Goal: Transaction & Acquisition: Purchase product/service

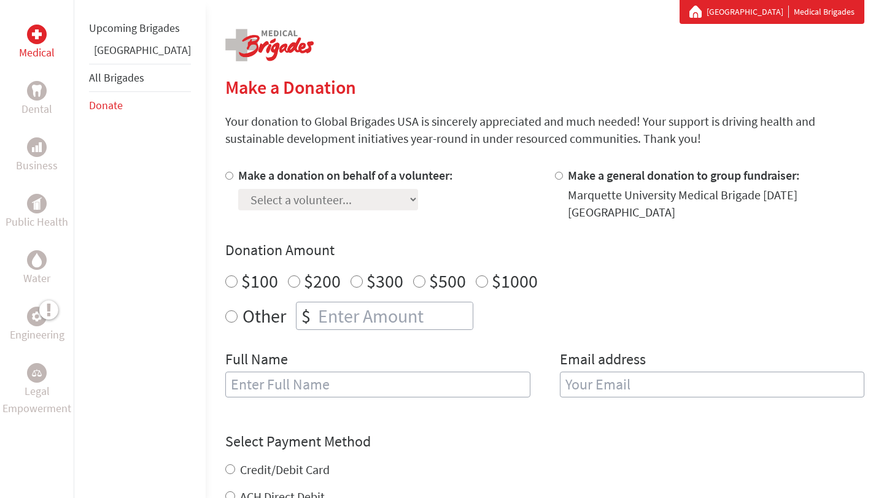
scroll to position [247, 0]
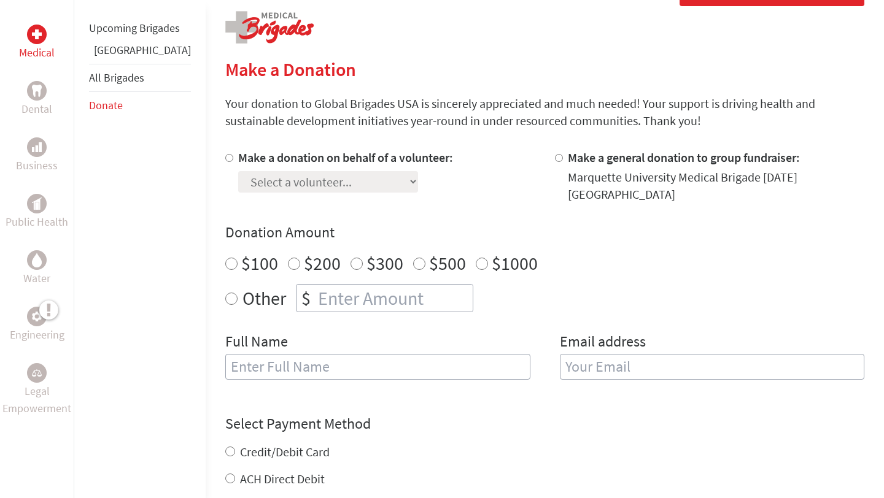
click at [272, 155] on label "Make a donation on behalf of a volunteer:" at bounding box center [345, 157] width 215 height 15
click at [233, 155] on input "Make a donation on behalf of a volunteer:" at bounding box center [229, 158] width 8 height 8
radio input "true"
click at [291, 176] on select "Select a volunteer... [PERSON_NAME] [PERSON_NAME] [PERSON_NAME] [US_STATE][PERS…" at bounding box center [328, 181] width 180 height 21
select select "E4F54FF9-7C68-11EF-BF8B-42010A8A0043"
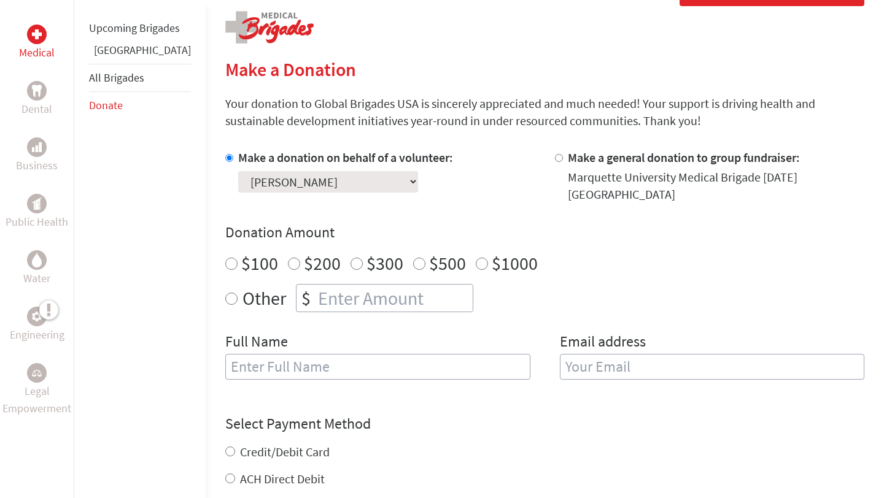
click at [238, 171] on select "Select a volunteer... [PERSON_NAME] [PERSON_NAME] [PERSON_NAME] [US_STATE][PERS…" at bounding box center [328, 181] width 180 height 21
radio input "true"
click at [328, 291] on input "number" at bounding box center [393, 298] width 157 height 27
type input "700"
click at [519, 309] on div "Make a donation on behalf of a volunteer: Select a volunteer... [PERSON_NAME] […" at bounding box center [544, 271] width 639 height 245
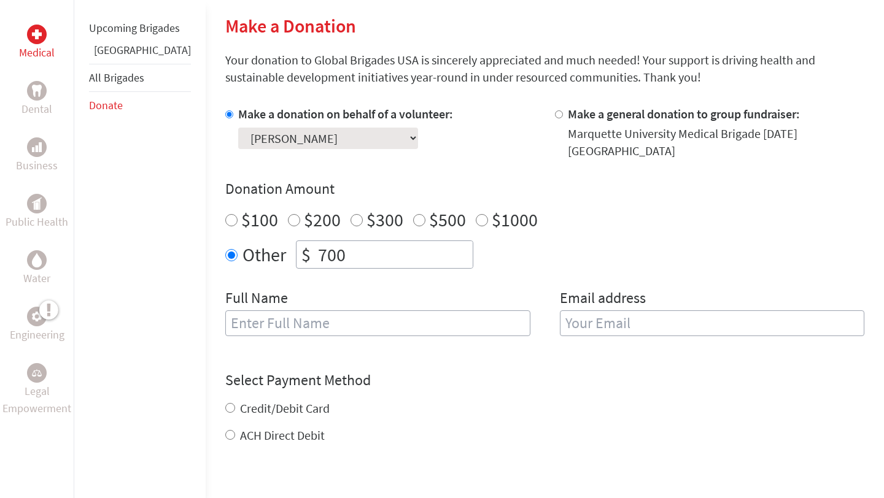
scroll to position [304, 0]
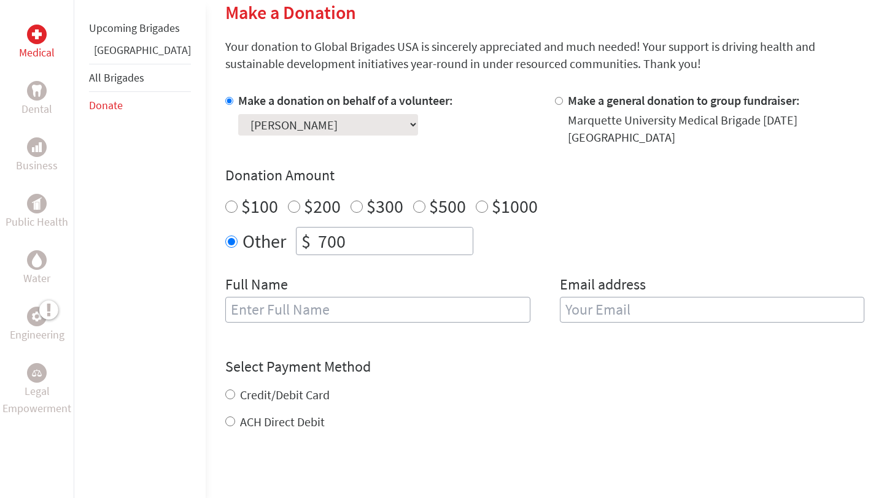
click at [446, 303] on input "text" at bounding box center [377, 310] width 305 height 26
type input "[PERSON_NAME] Giga [PERSON_NAME]"
type input "[EMAIL_ADDRESS][DOMAIN_NAME]"
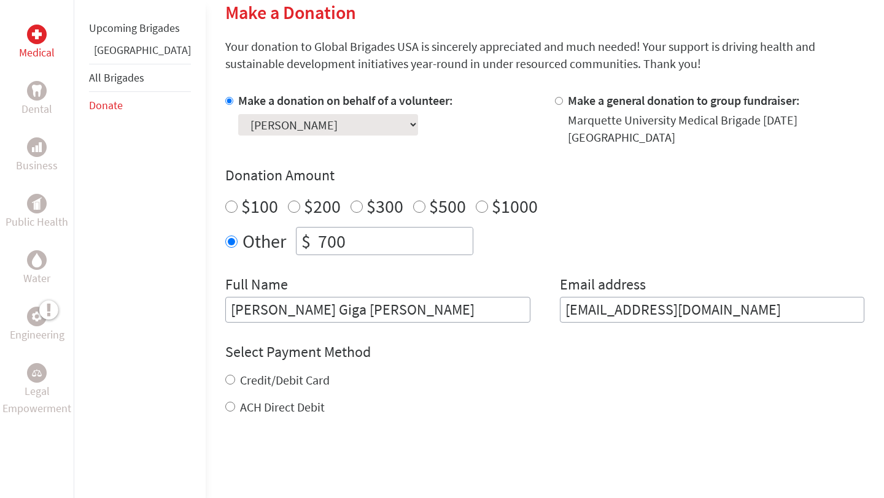
click at [264, 400] on label "ACH Direct Debit" at bounding box center [282, 407] width 85 height 15
click at [235, 402] on input "ACH Direct Debit" at bounding box center [230, 407] width 10 height 10
radio input "true"
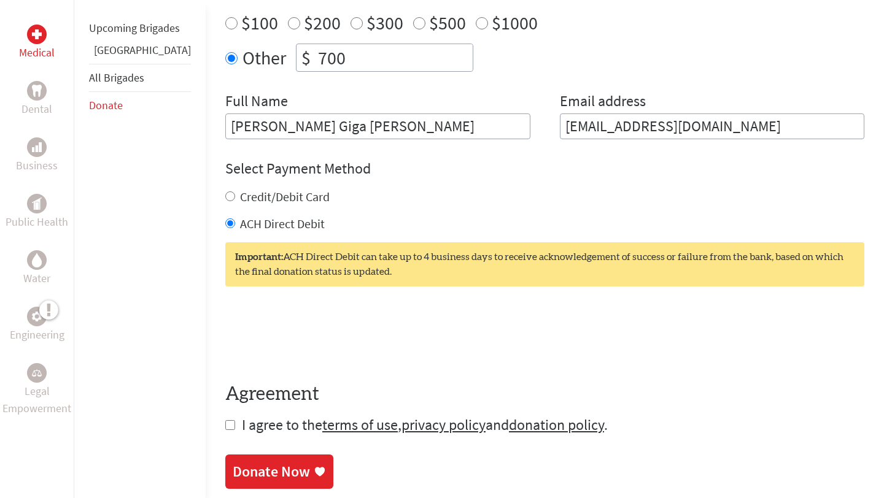
scroll to position [524, 0]
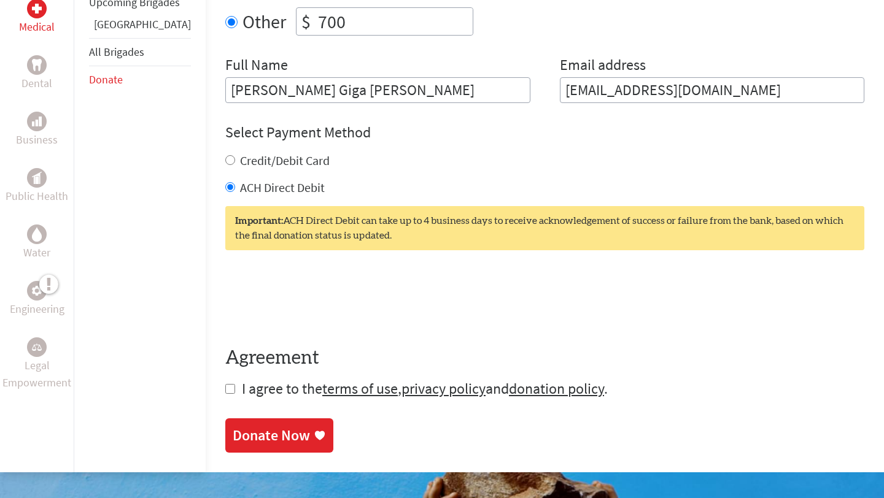
click at [242, 385] on span "I agree to the terms of use , privacy policy and donation policy ." at bounding box center [425, 388] width 366 height 19
click at [225, 384] on input "checkbox" at bounding box center [230, 389] width 10 height 10
checkbox input "true"
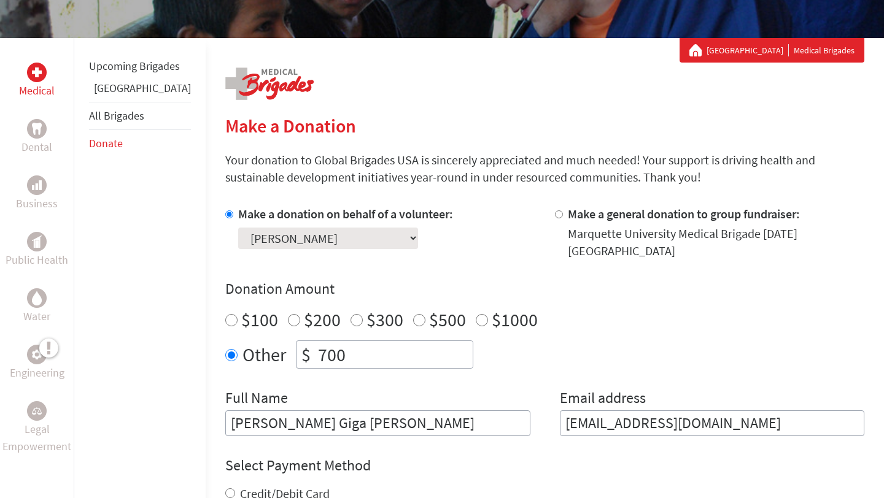
scroll to position [0, 0]
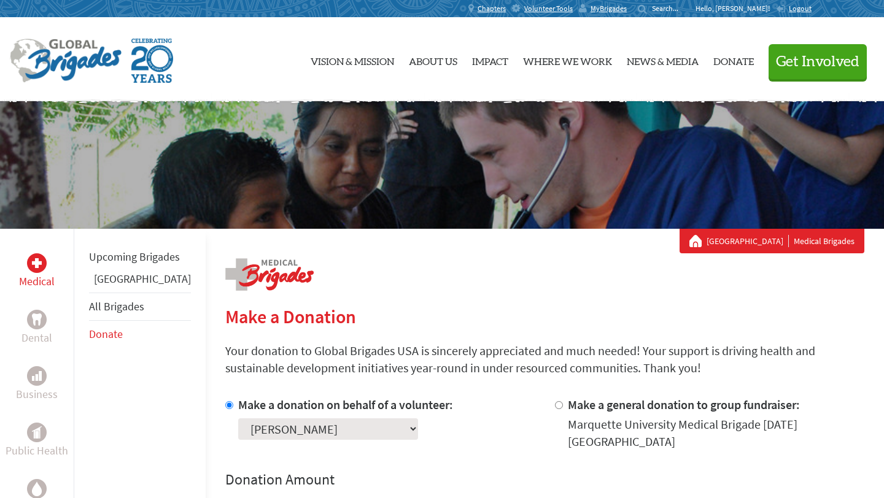
click at [754, 238] on link "[GEOGRAPHIC_DATA]" at bounding box center [747, 241] width 82 height 12
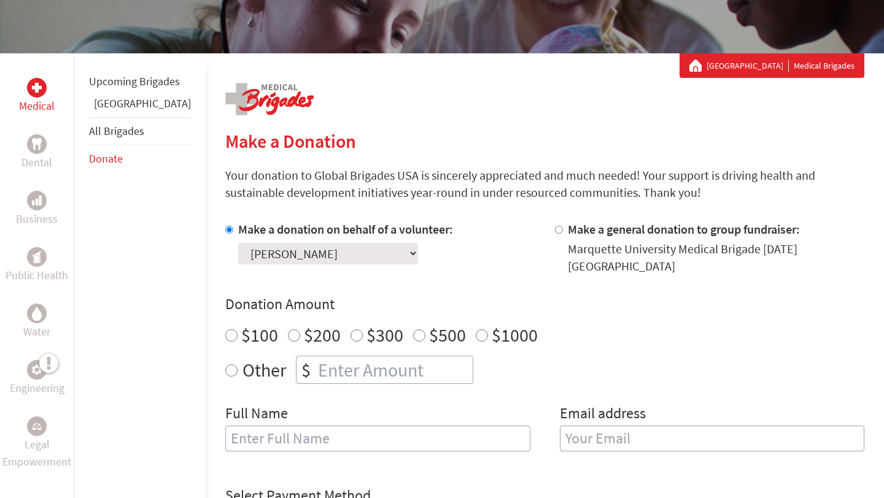
scroll to position [178, 0]
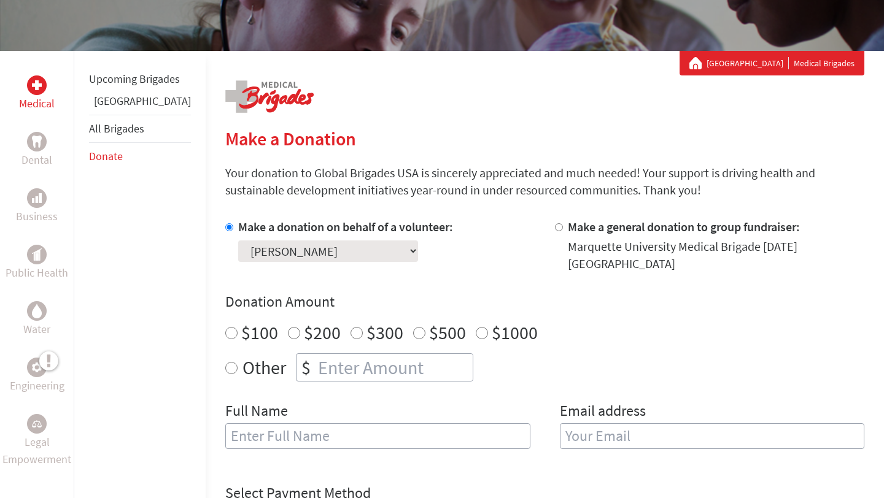
radio input "true"
click at [315, 356] on input "number" at bounding box center [393, 367] width 157 height 27
type input "700"
click at [518, 328] on div "$100 $200 $300 $500 $1000" at bounding box center [544, 333] width 639 height 22
click at [406, 429] on input "text" at bounding box center [377, 436] width 305 height 26
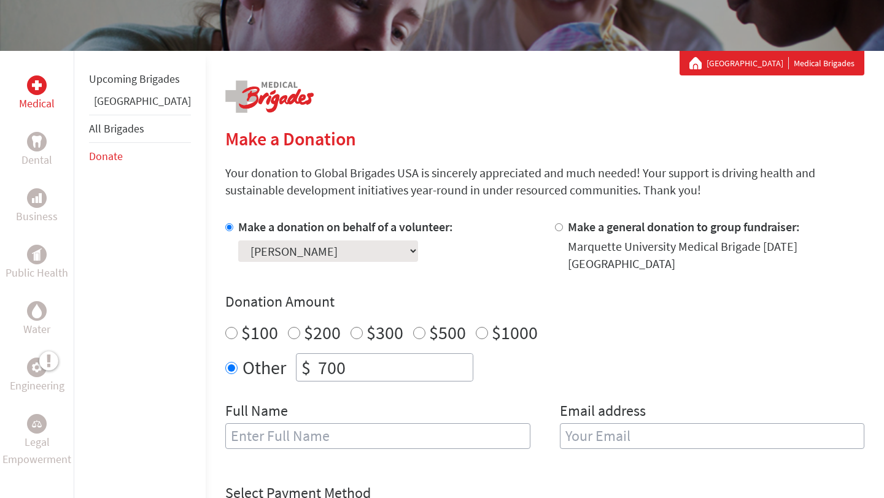
type input "[PERSON_NAME] Giga [PERSON_NAME]"
type input "[EMAIL_ADDRESS][DOMAIN_NAME]"
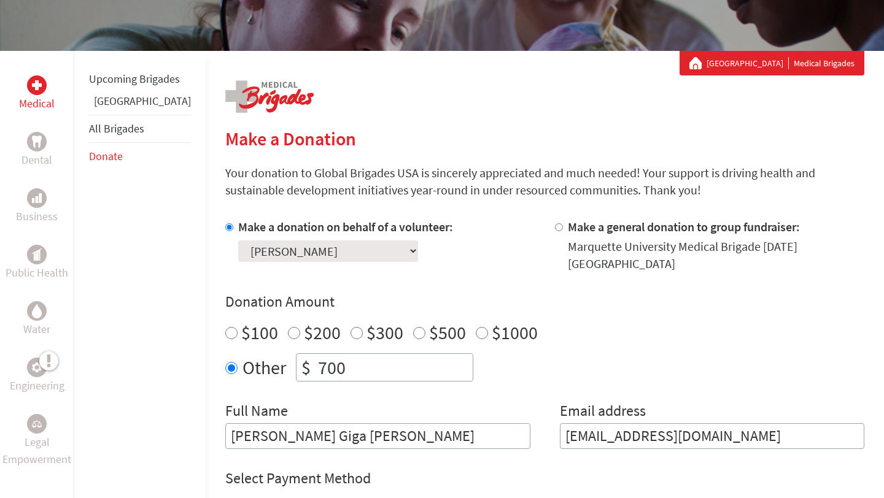
click at [649, 353] on div "Other $ 700" at bounding box center [544, 367] width 639 height 28
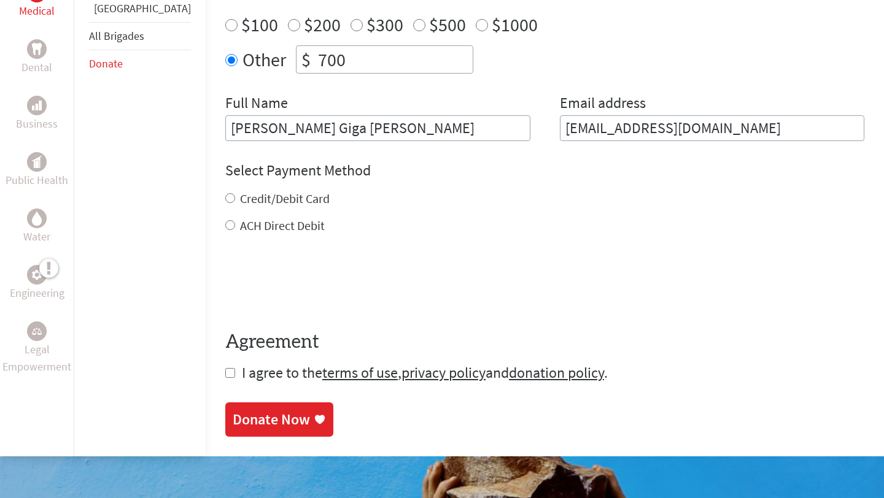
scroll to position [501, 0]
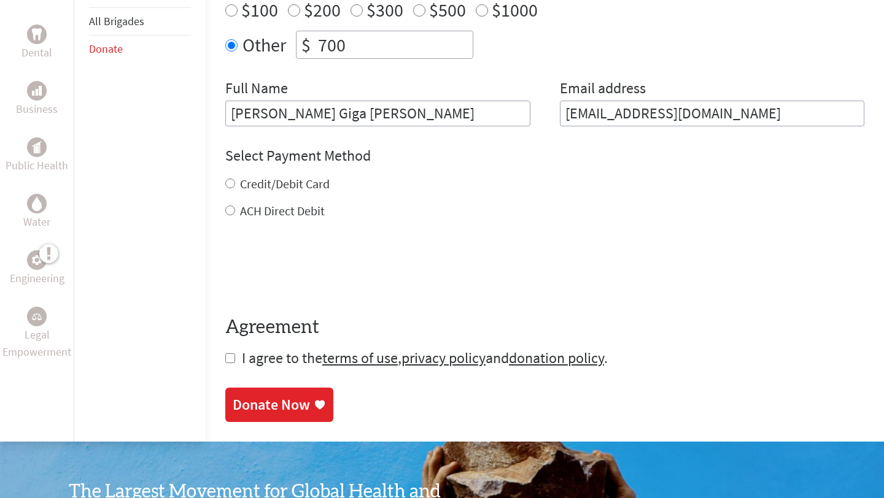
click at [266, 203] on label "ACH Direct Debit" at bounding box center [282, 210] width 85 height 15
click at [235, 206] on input "ACH Direct Debit" at bounding box center [230, 211] width 10 height 10
radio input "true"
